Goal: Information Seeking & Learning: Find specific fact

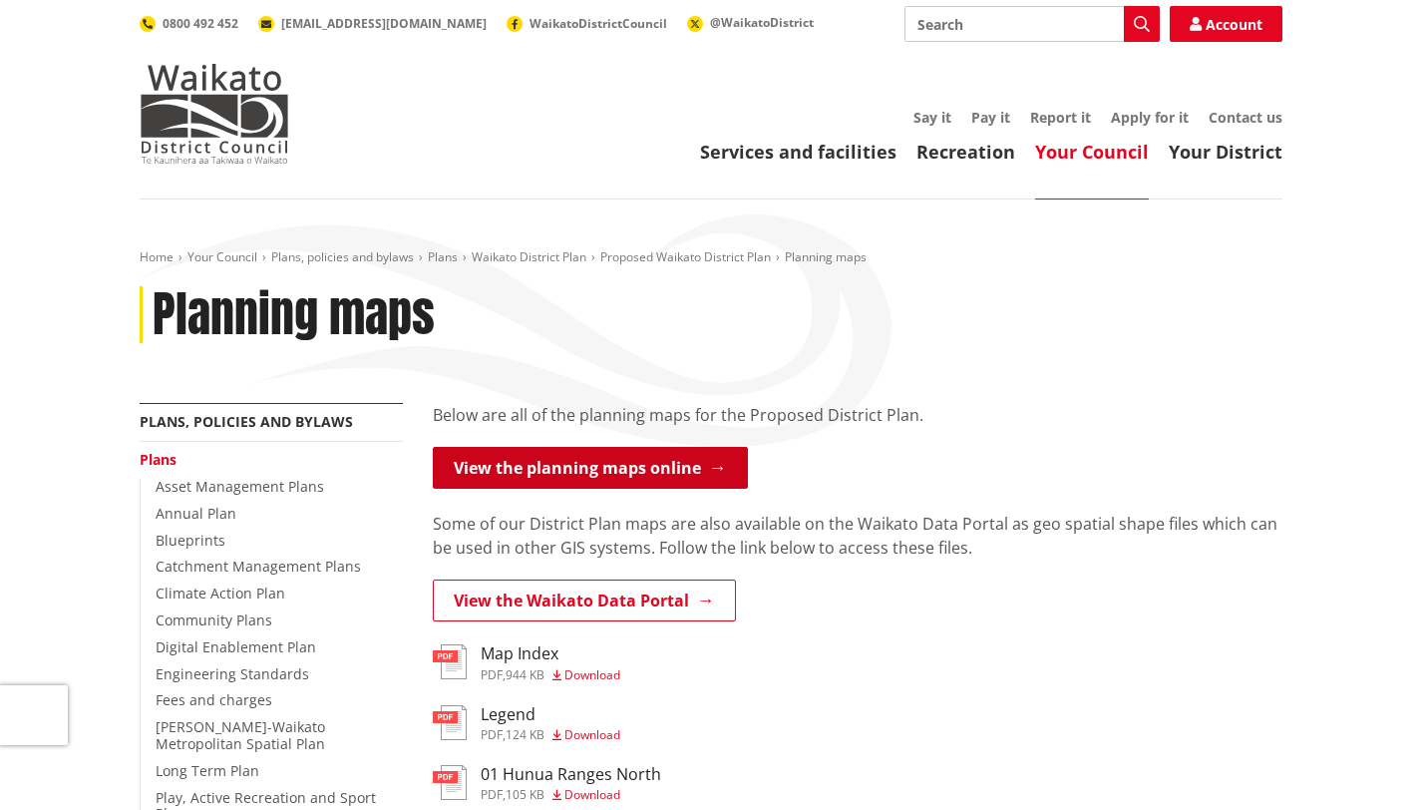
click at [636, 477] on link "View the planning maps online" at bounding box center [590, 468] width 315 height 42
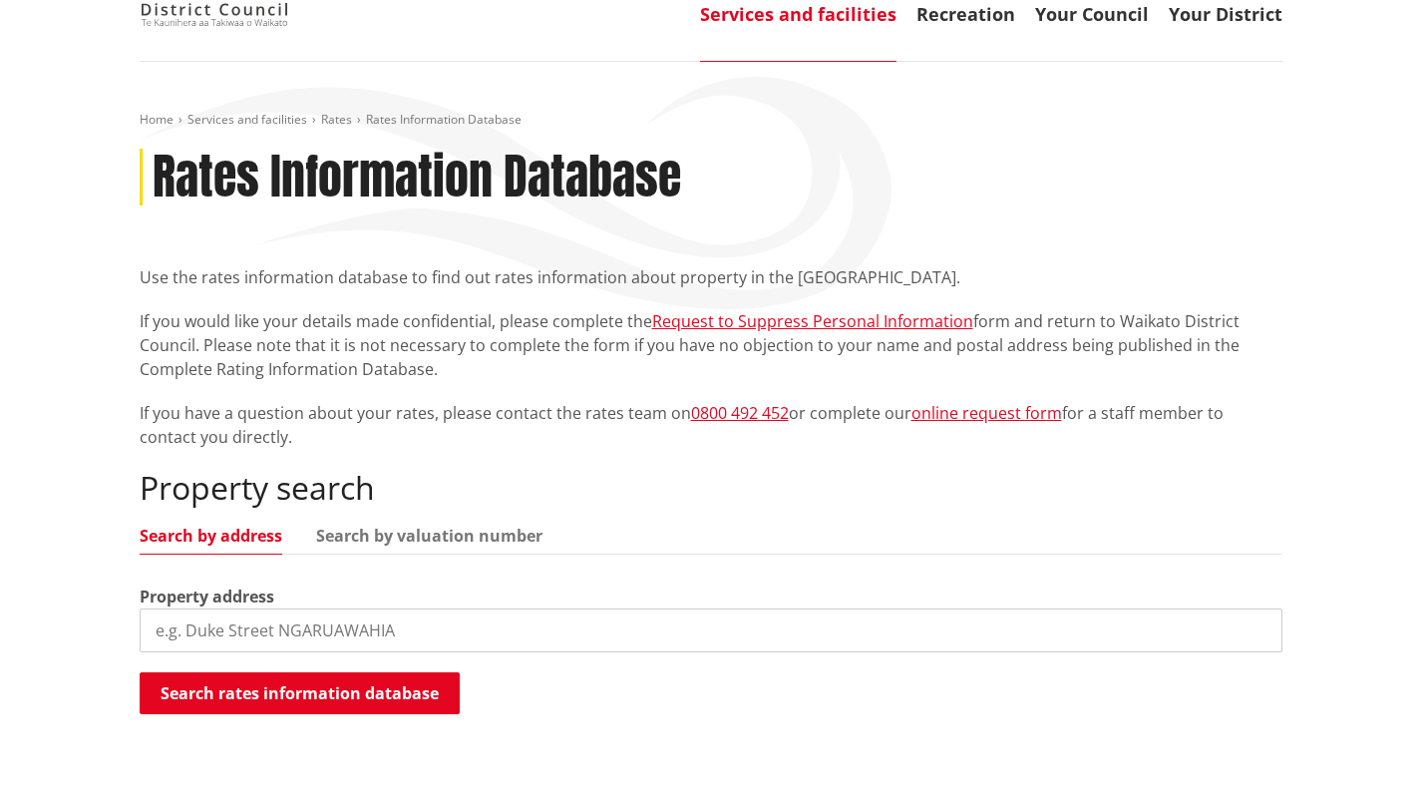
scroll to position [179, 0]
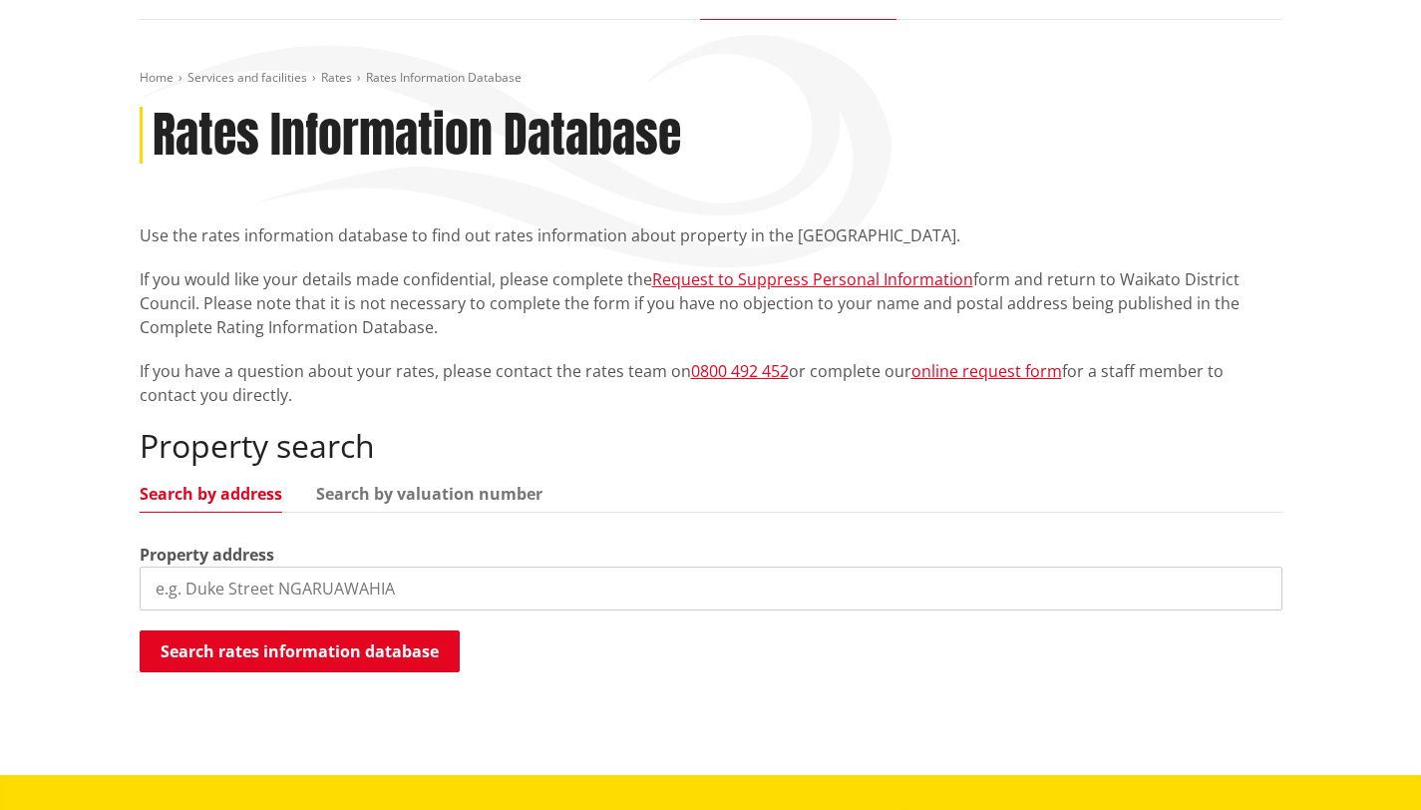
click at [288, 578] on input "search" at bounding box center [711, 588] width 1143 height 44
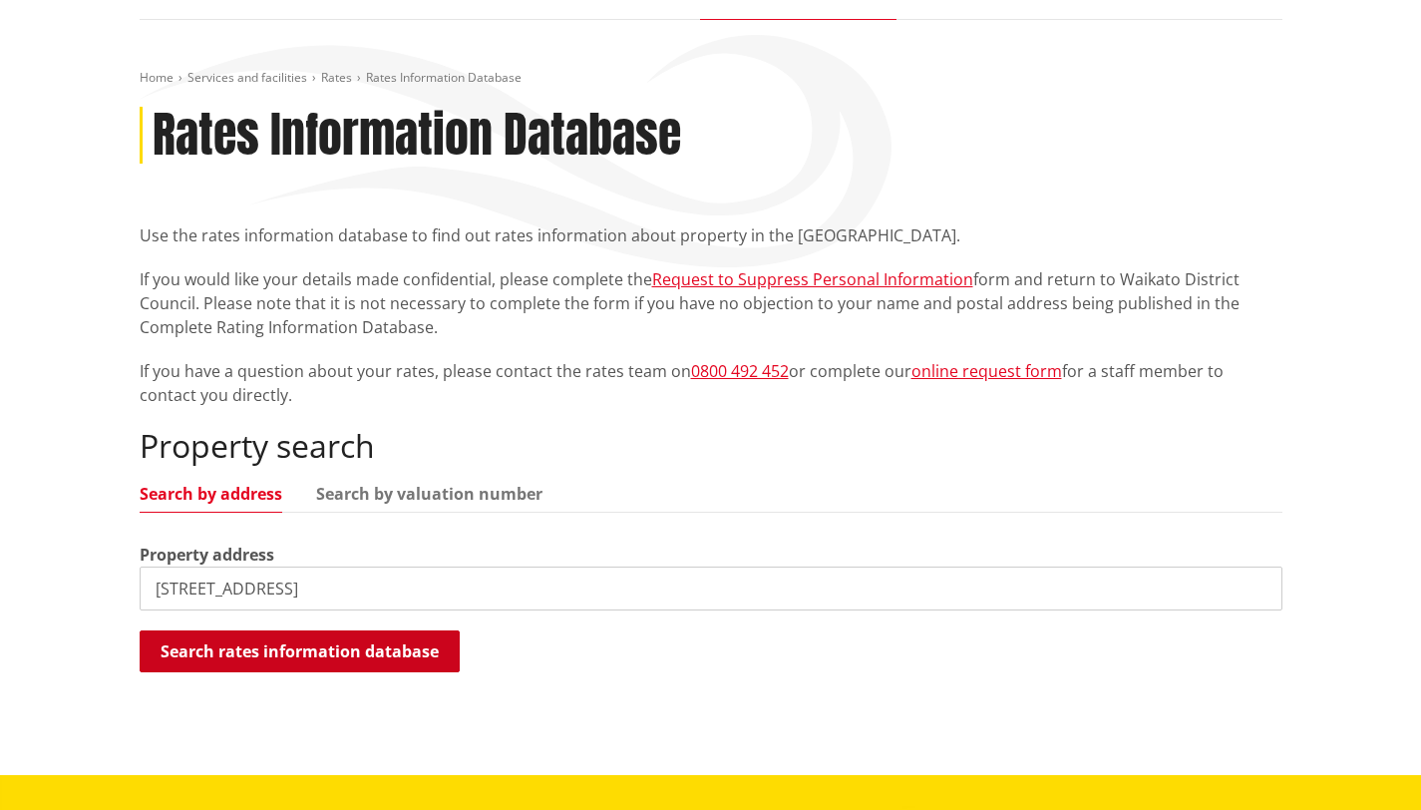
type input "54 lake road"
click at [245, 650] on button "Search rates information database" at bounding box center [300, 651] width 320 height 42
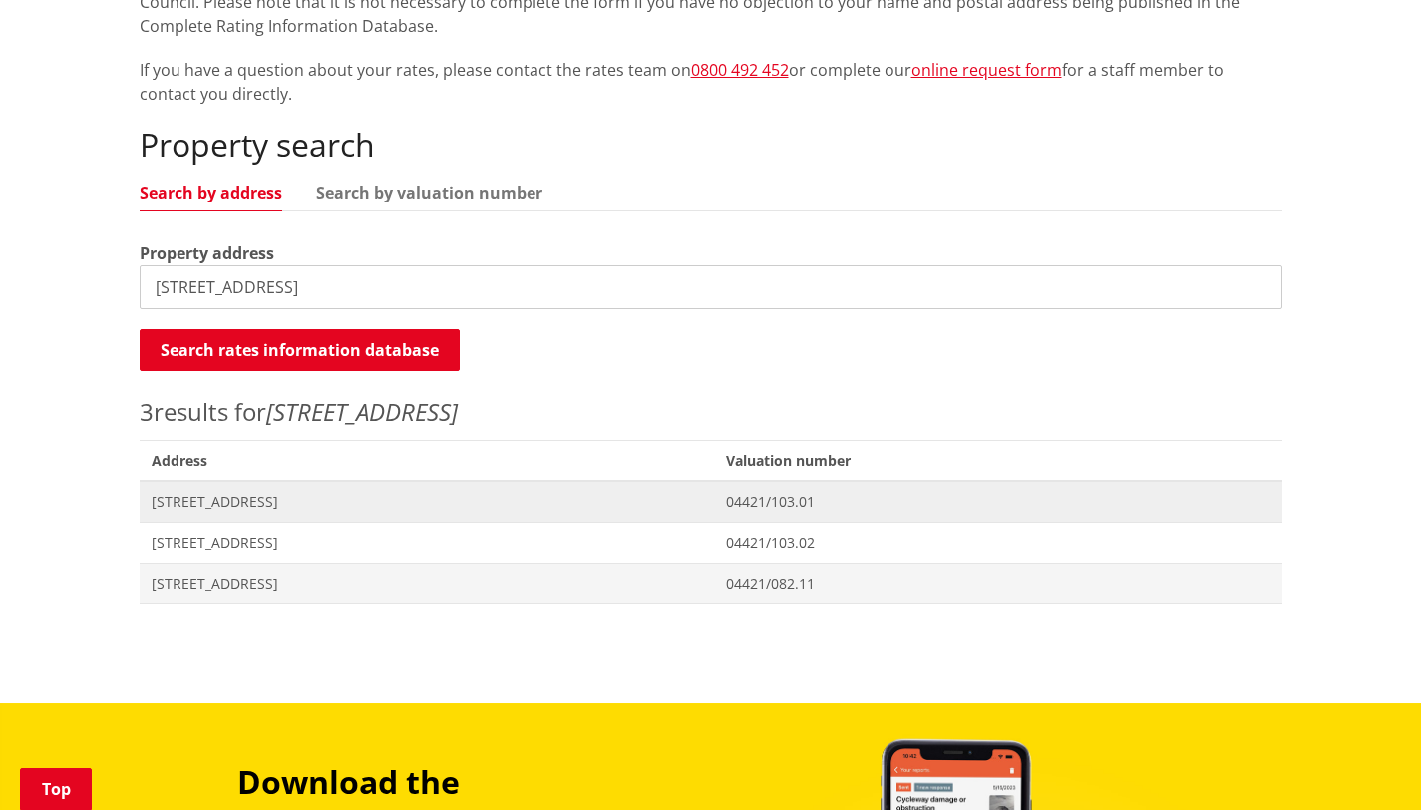
scroll to position [491, 0]
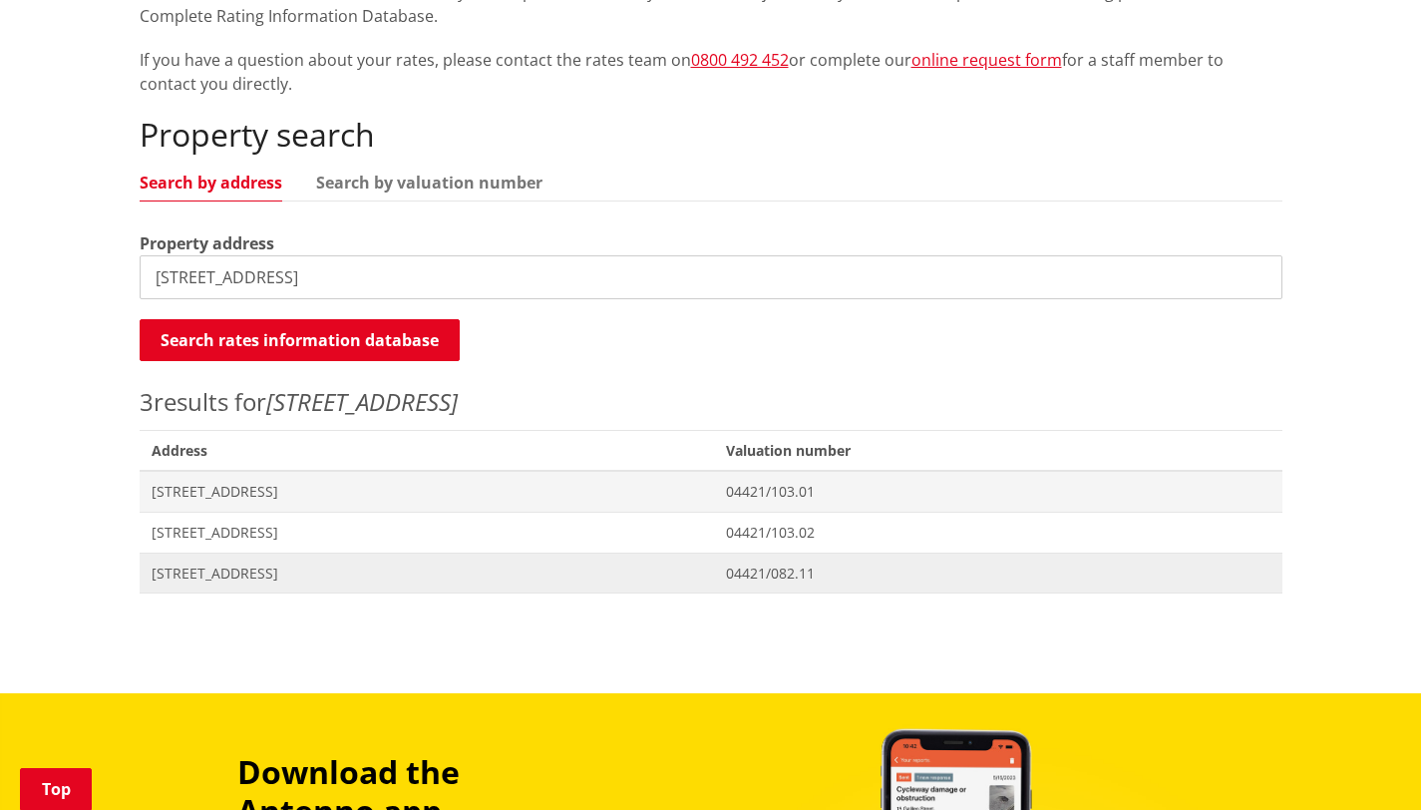
click at [259, 577] on span "54 Lake Road HORSHAM DOWNS" at bounding box center [427, 573] width 551 height 20
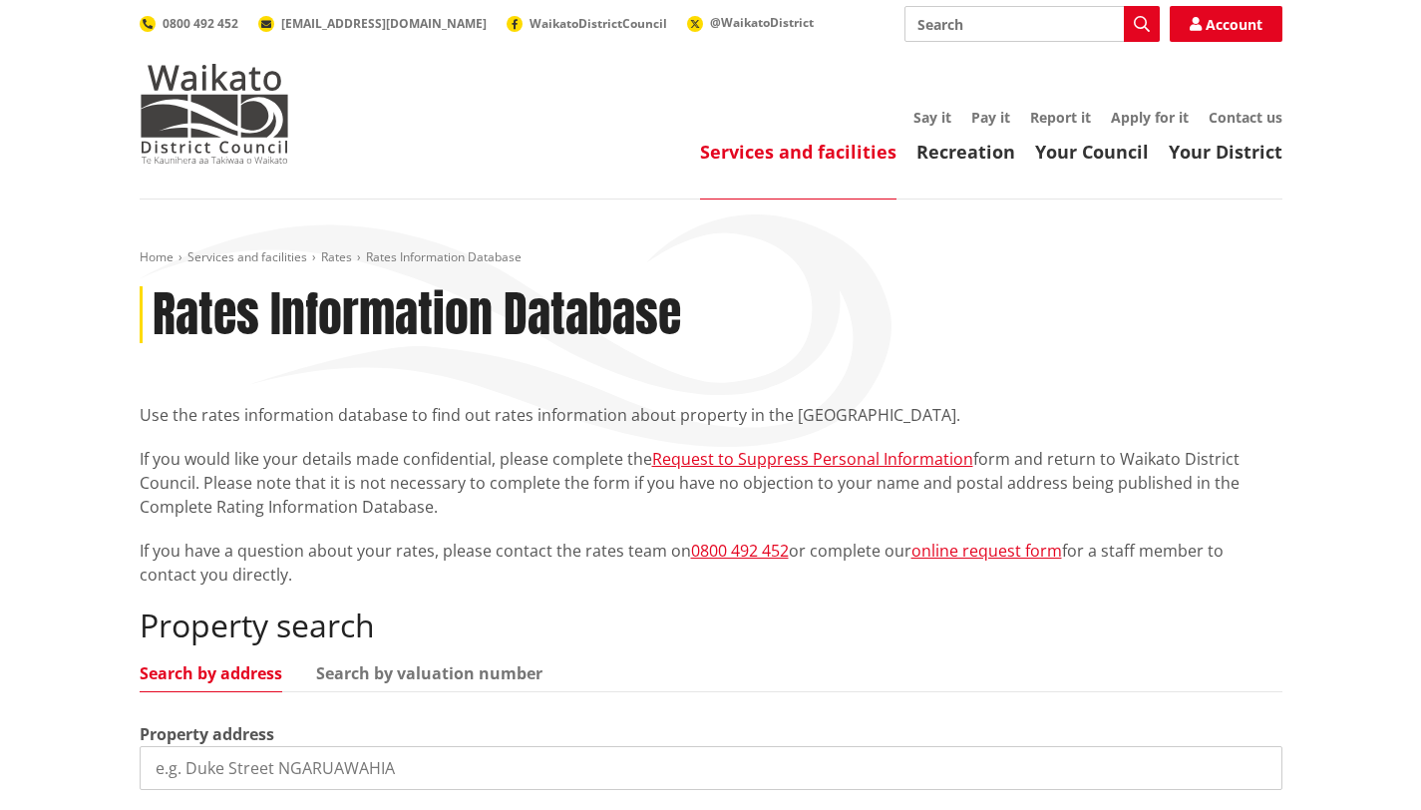
scroll to position [490, 0]
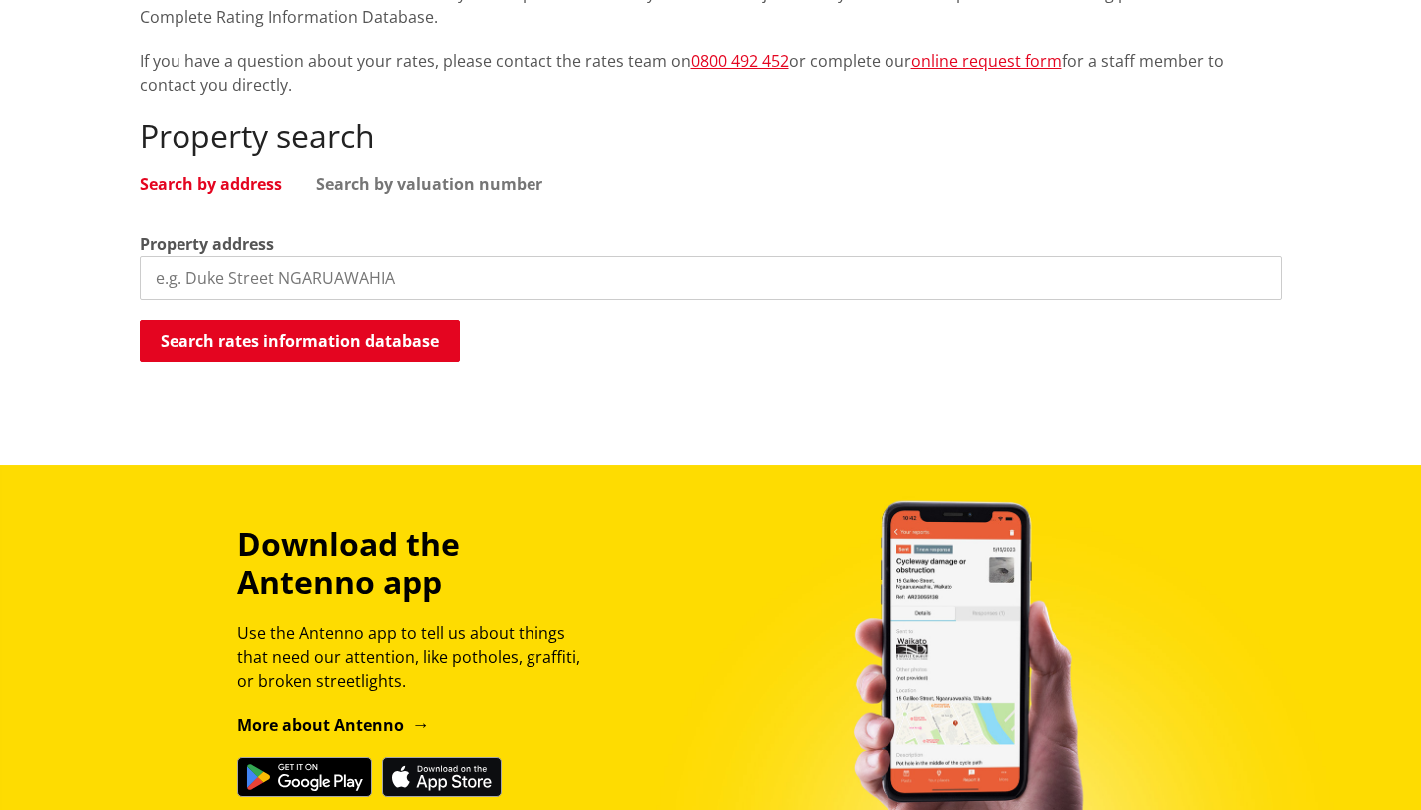
click at [193, 269] on input "search" at bounding box center [711, 278] width 1143 height 44
type input "160 makgill road"
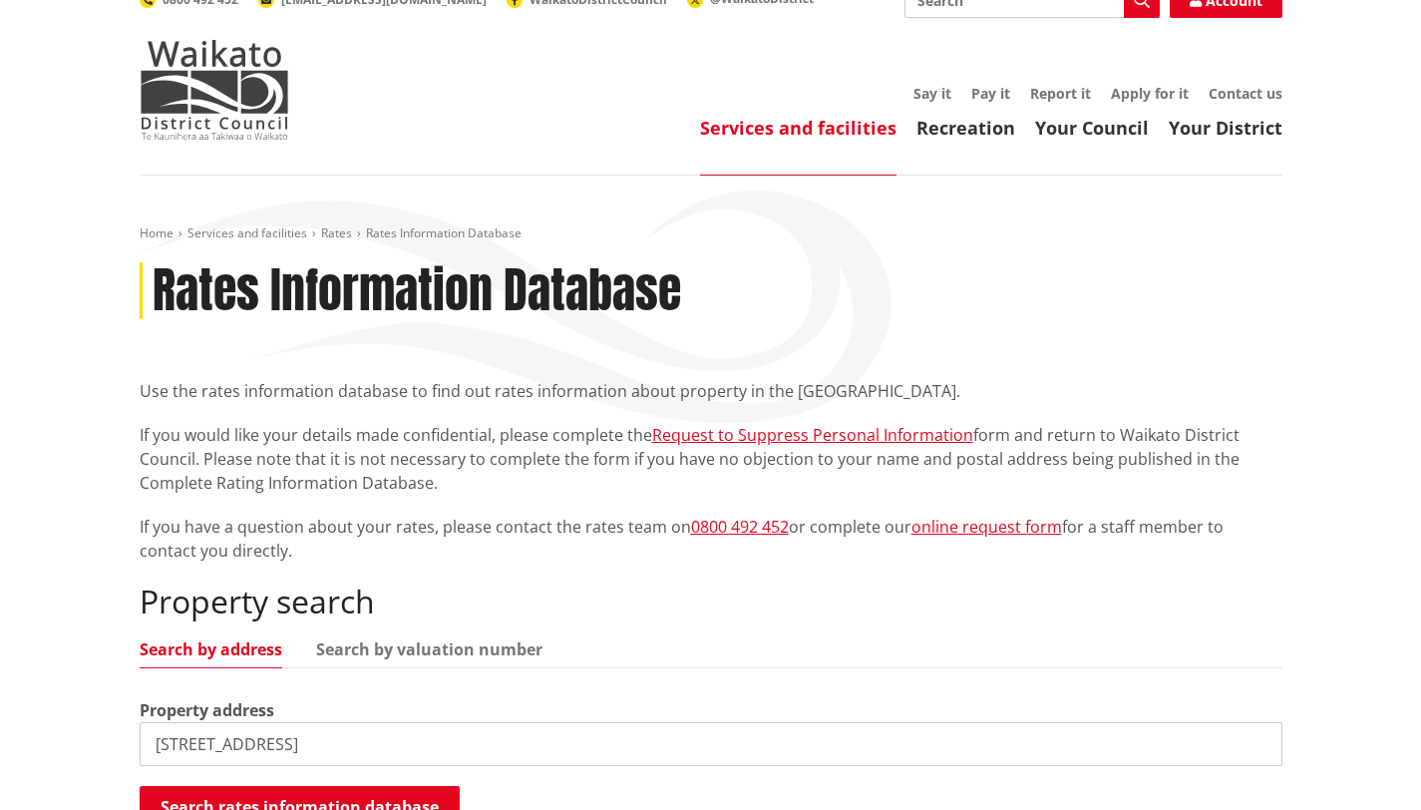
scroll to position [0, 0]
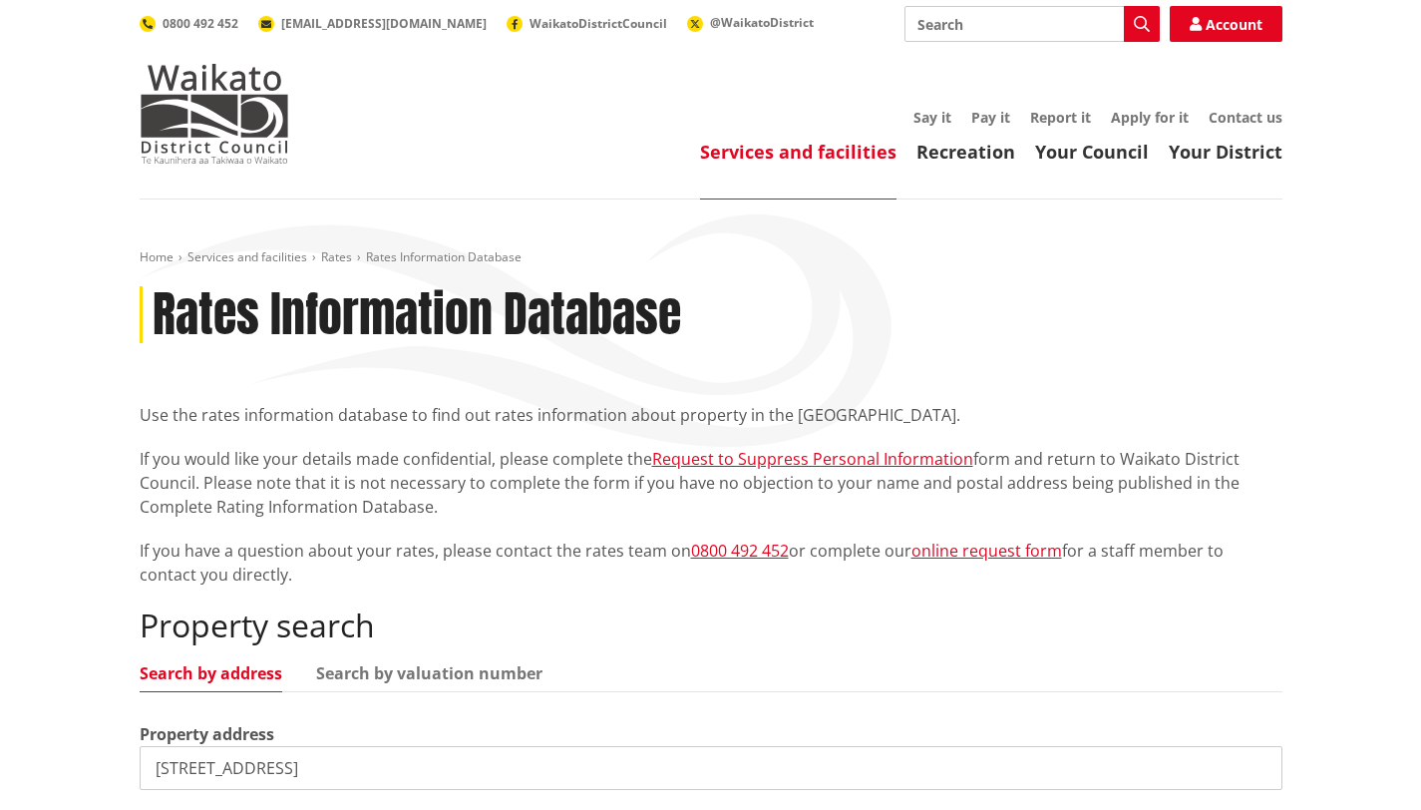
click at [1041, 26] on input "Search" at bounding box center [1031, 24] width 255 height 36
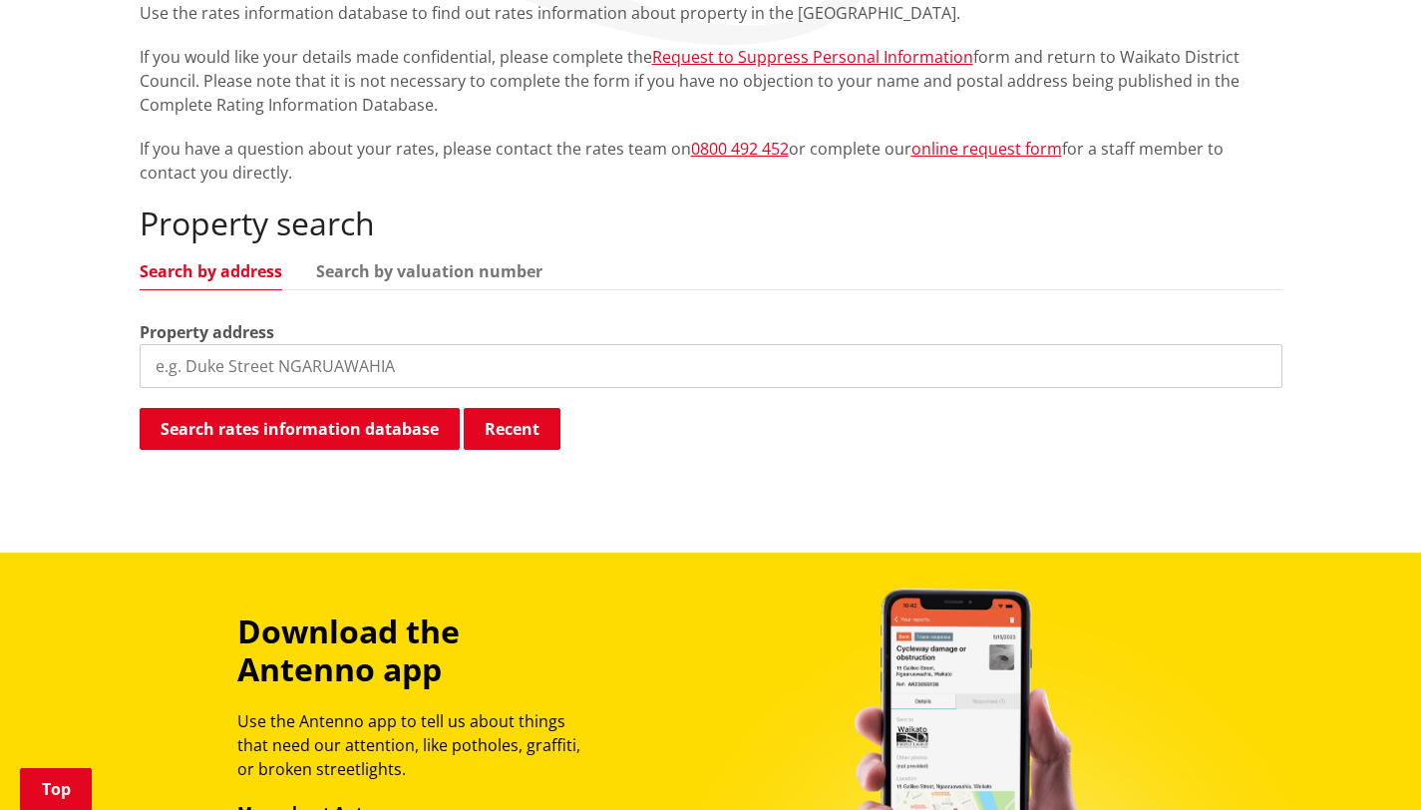
click at [318, 361] on input "search" at bounding box center [711, 366] width 1143 height 44
type input "54 lake road"
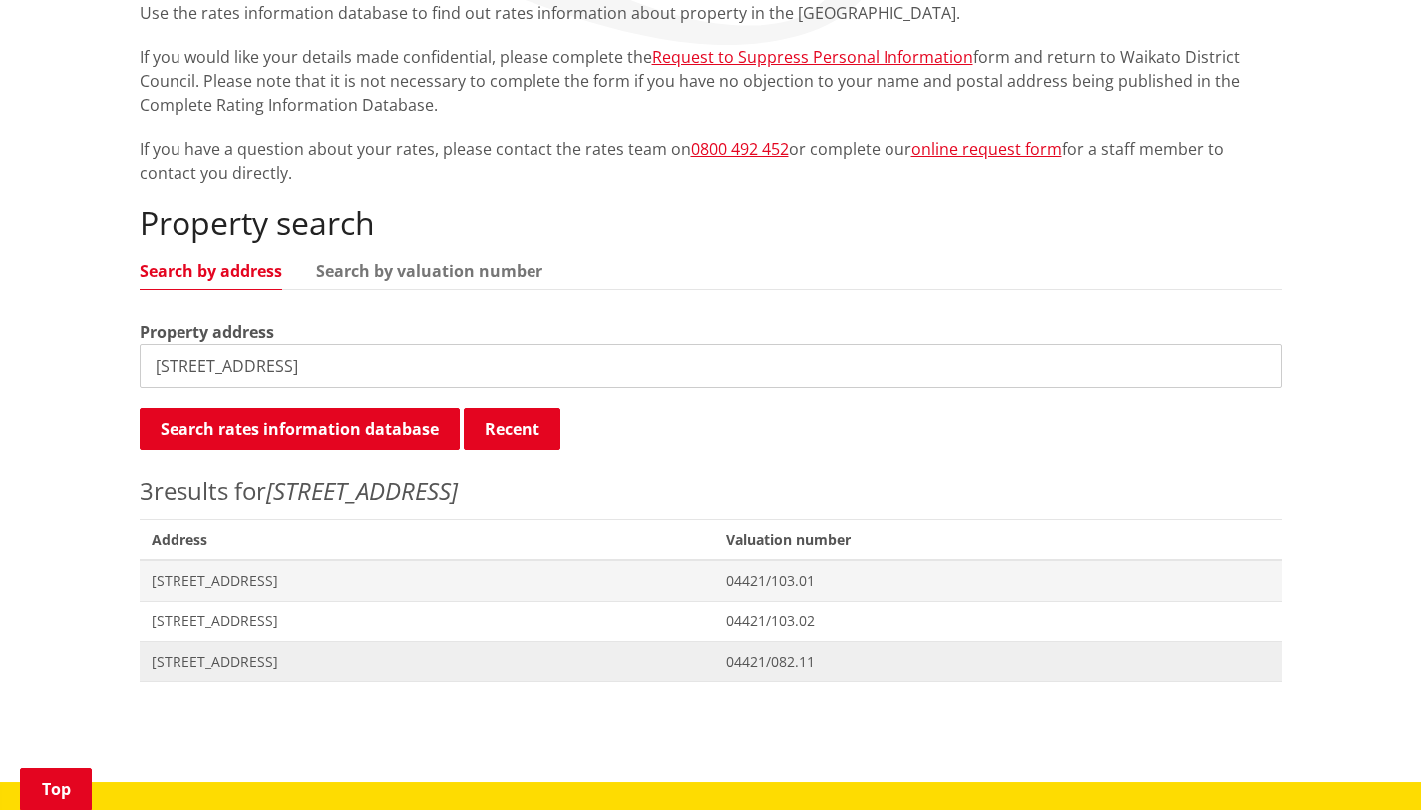
click at [255, 661] on span "54 Lake Road HORSHAM DOWNS" at bounding box center [427, 662] width 551 height 20
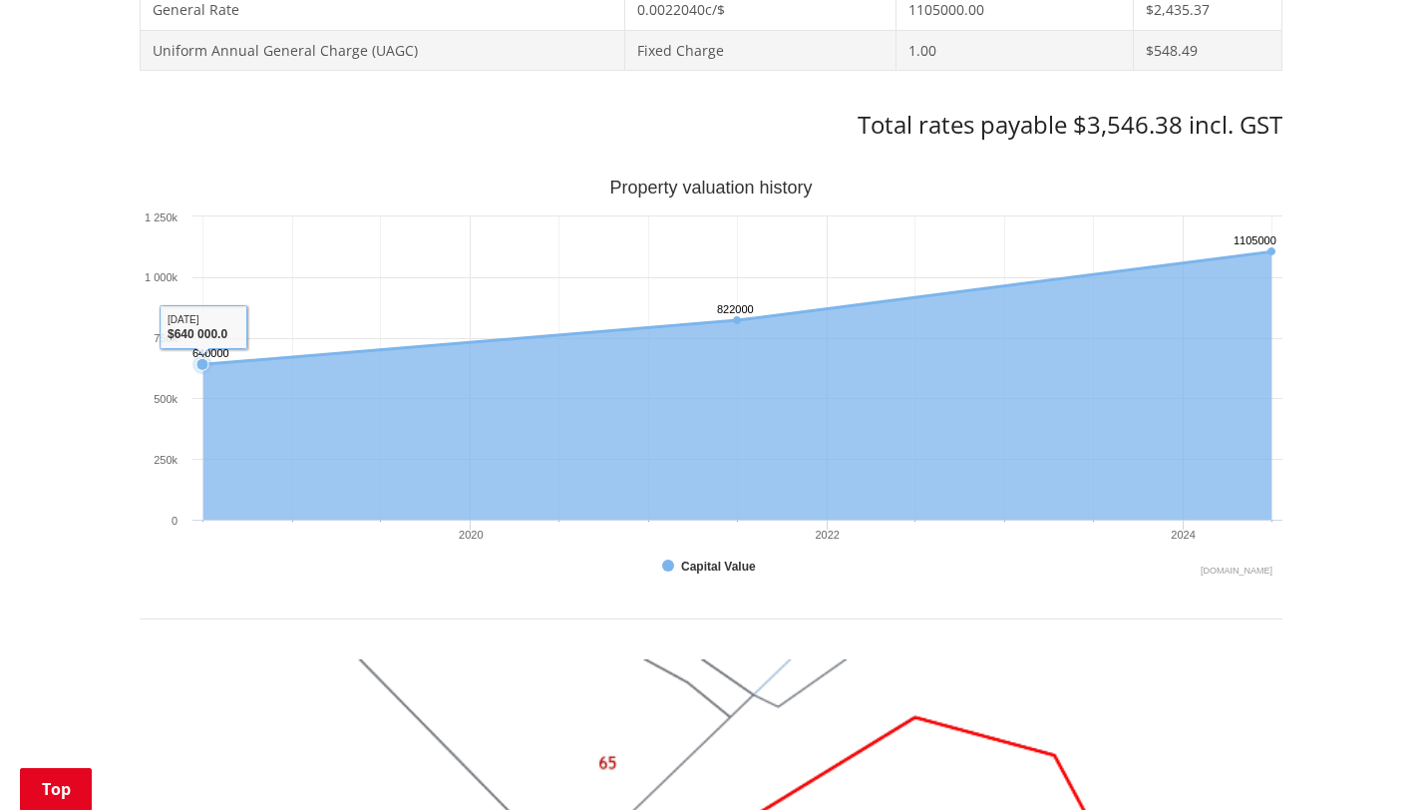
scroll to position [891, 0]
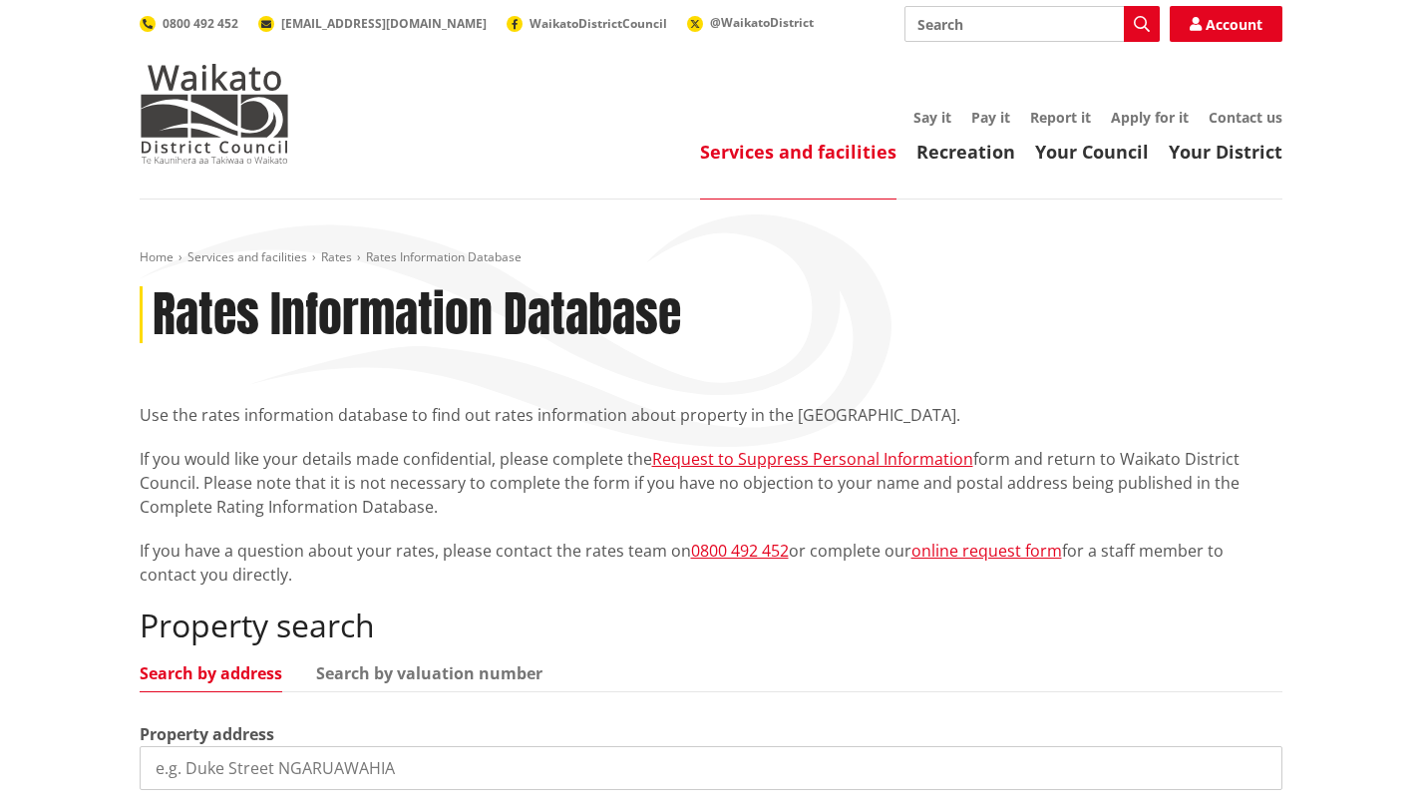
scroll to position [402, 0]
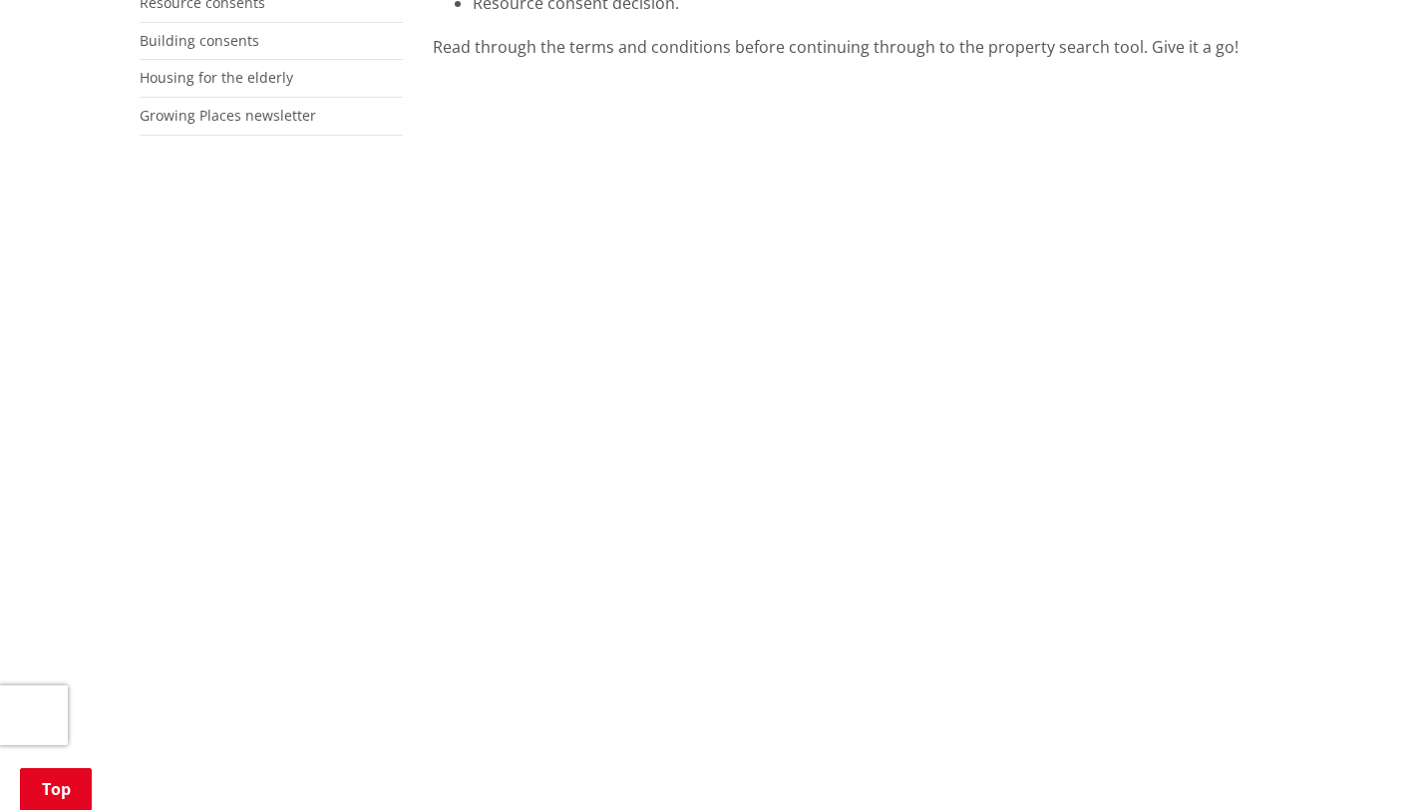
scroll to position [282, 0]
